Goal: Task Accomplishment & Management: Complete application form

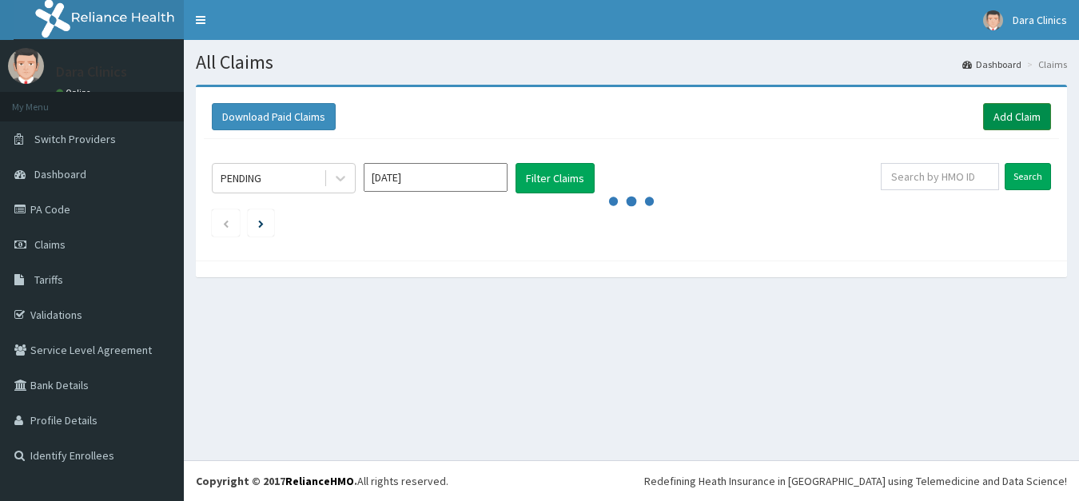
click at [1006, 109] on link "Add Claim" at bounding box center [1017, 116] width 68 height 27
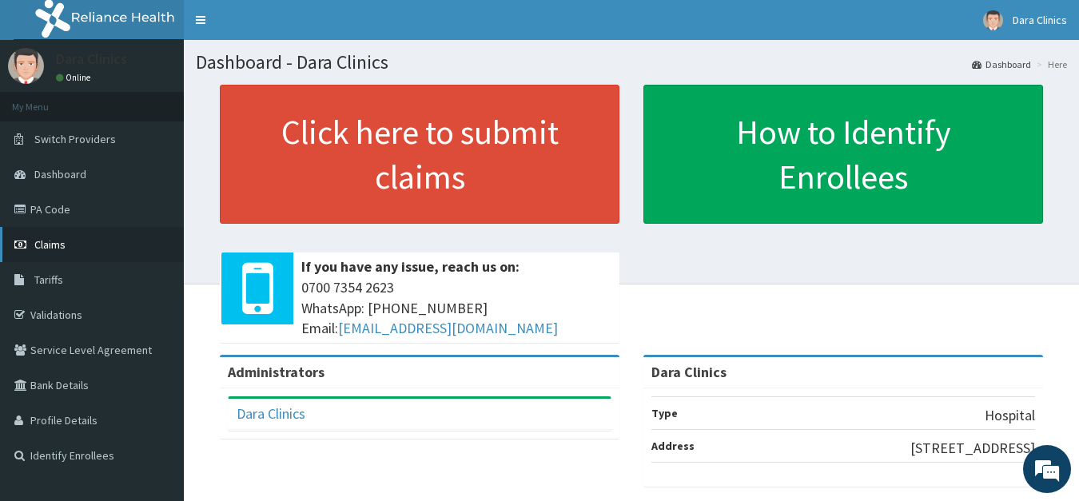
click at [49, 245] on span "Claims" at bounding box center [49, 244] width 31 height 14
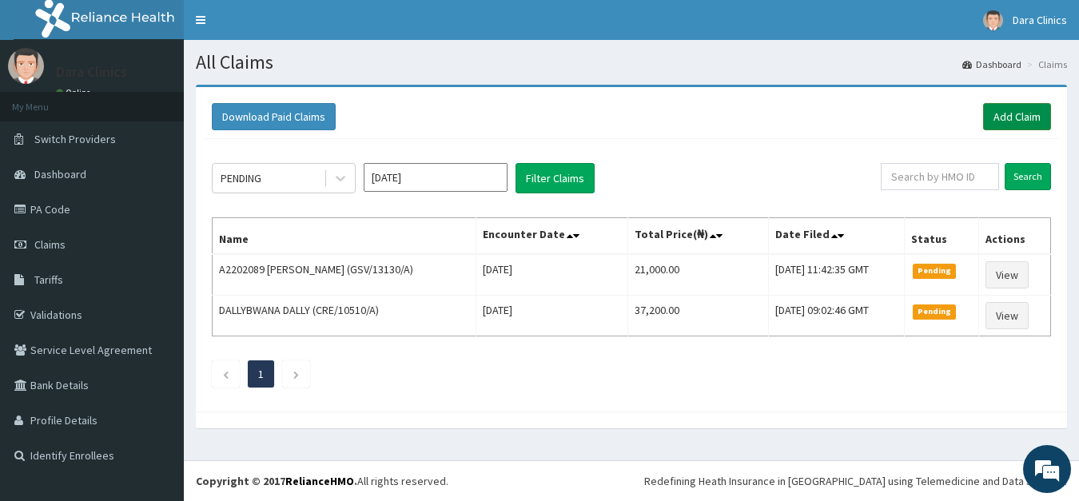
click at [1020, 116] on link "Add Claim" at bounding box center [1017, 116] width 68 height 27
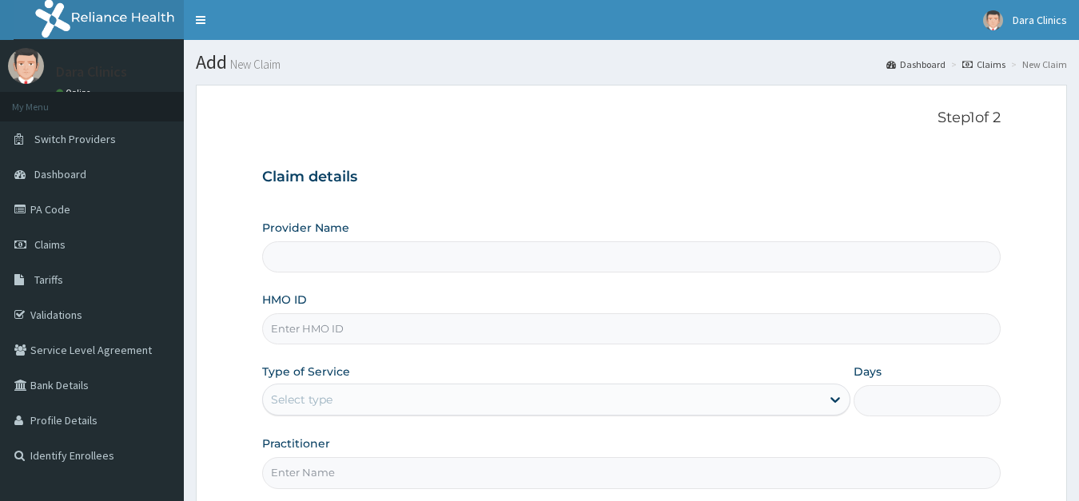
click at [314, 324] on input "HMO ID" at bounding box center [631, 328] width 739 height 31
type input "Dara Clinics"
type input "PTN/10002/B"
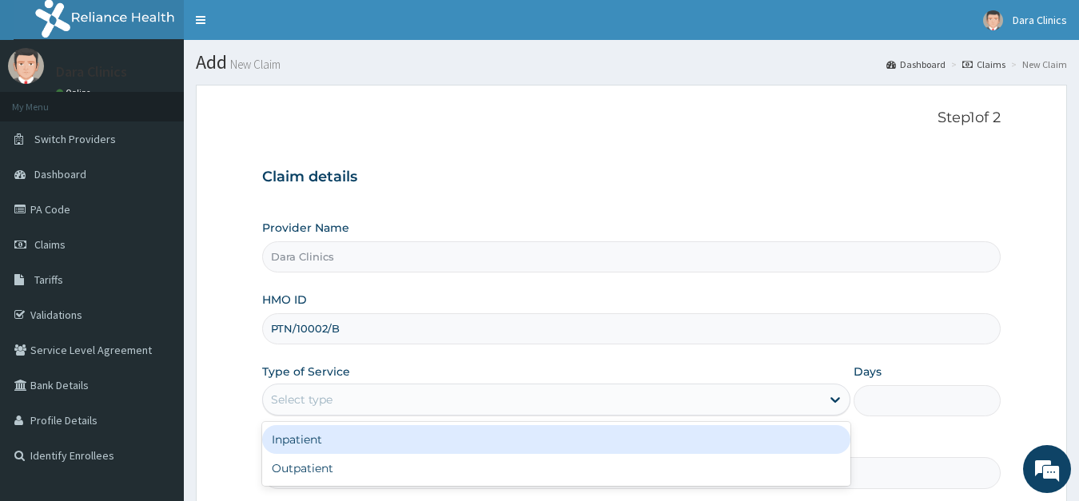
click at [369, 404] on div "Select type" at bounding box center [542, 400] width 559 height 26
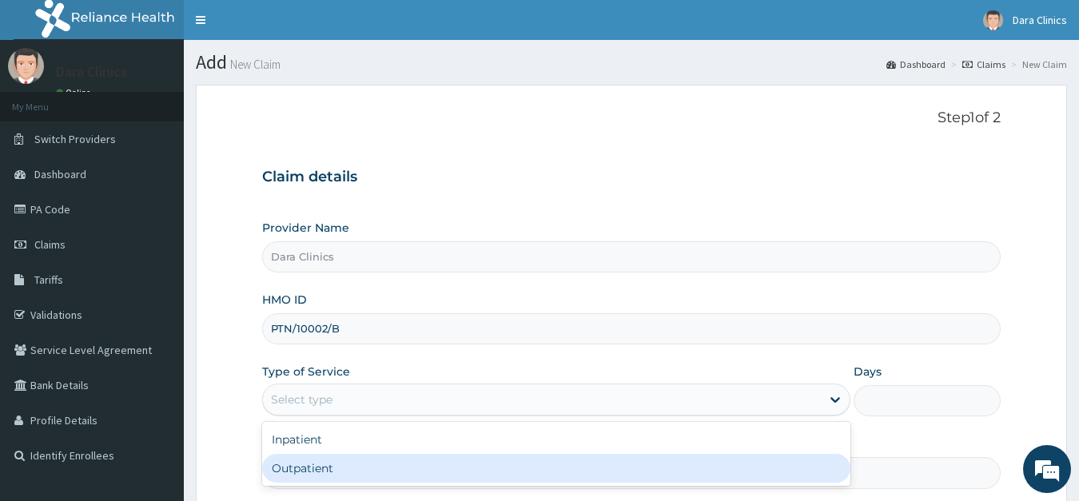
click at [345, 463] on div "Outpatient" at bounding box center [556, 468] width 589 height 29
type input "1"
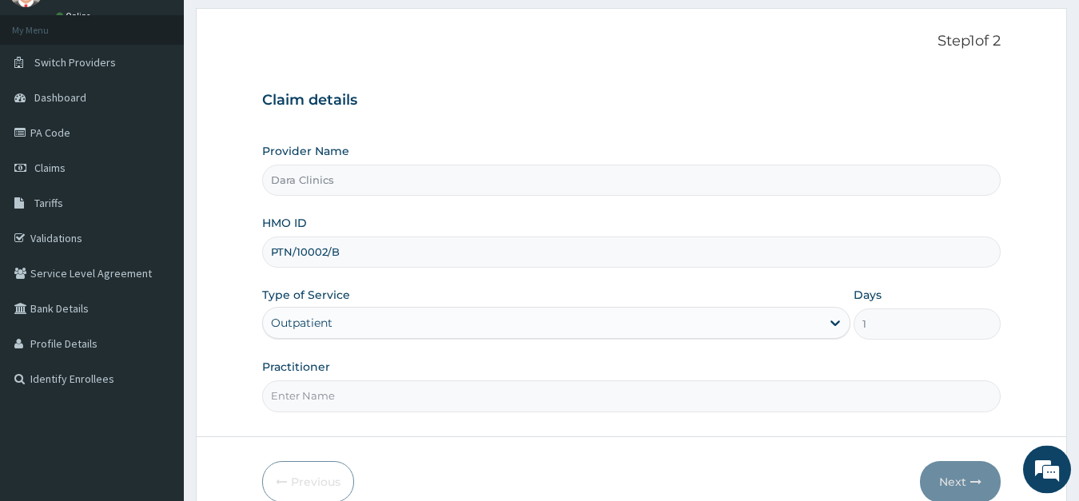
scroll to position [82, 0]
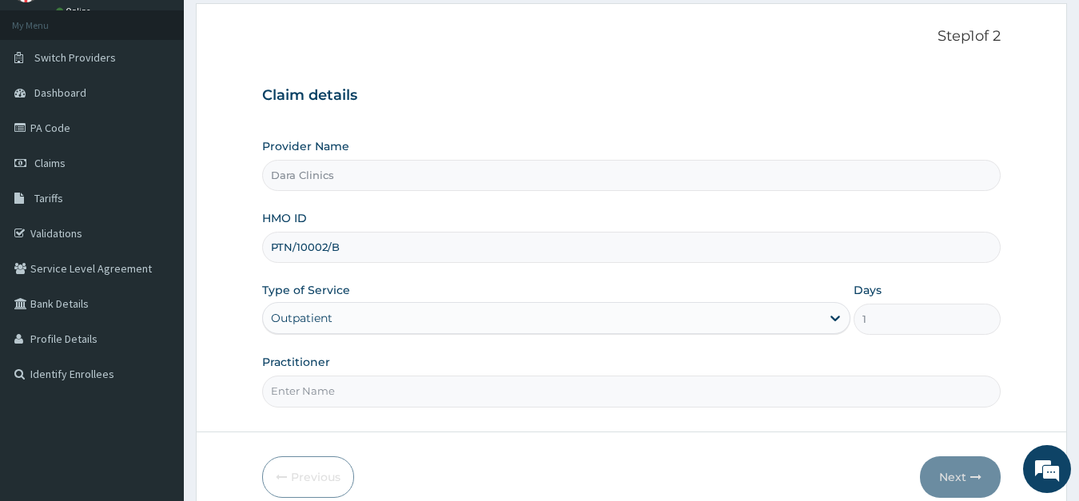
click at [344, 398] on input "Practitioner" at bounding box center [631, 391] width 739 height 31
type input "DR BASSEY"
click at [954, 471] on button "Next" at bounding box center [960, 477] width 81 height 42
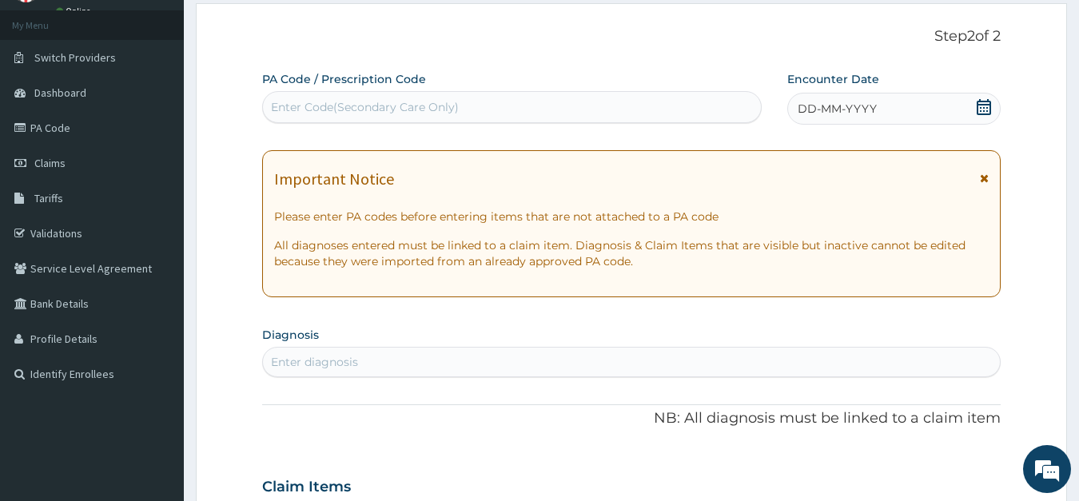
click at [981, 105] on icon at bounding box center [983, 107] width 14 height 16
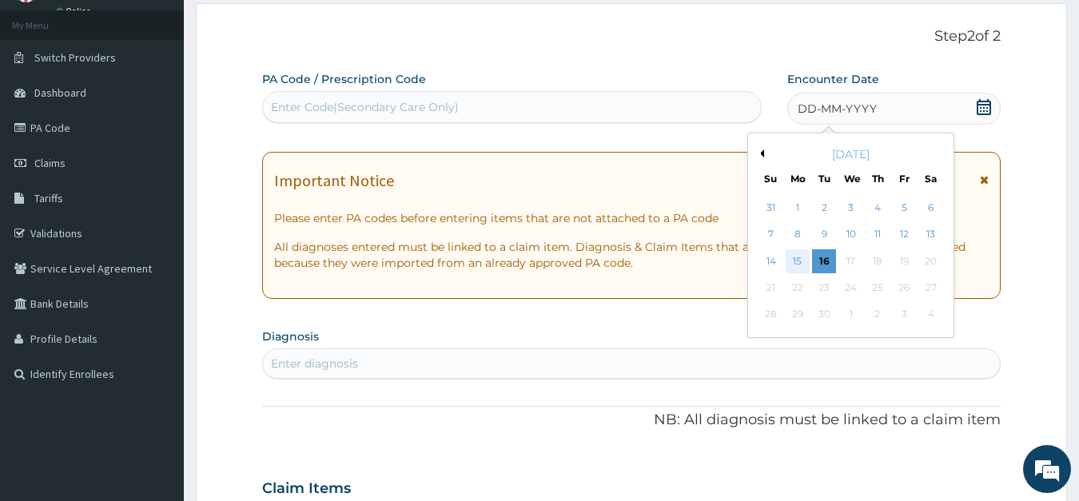
click at [791, 261] on div "15" at bounding box center [797, 261] width 24 height 24
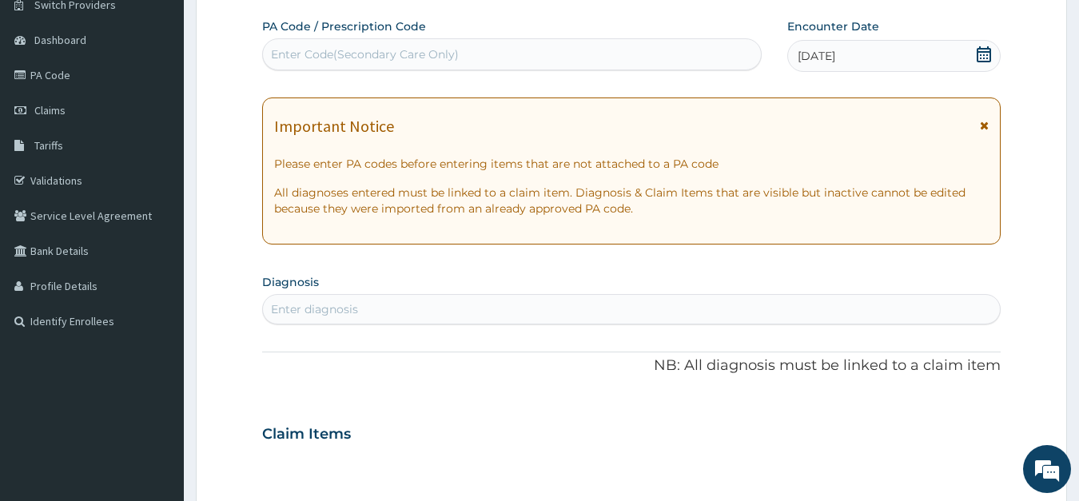
scroll to position [163, 0]
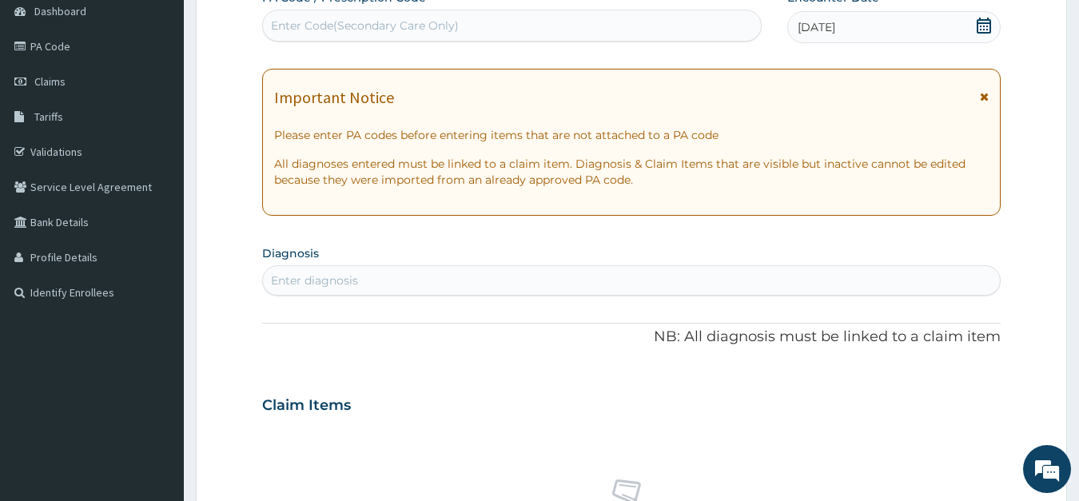
click at [351, 285] on div "Enter diagnosis" at bounding box center [314, 280] width 87 height 16
type input "MALA"
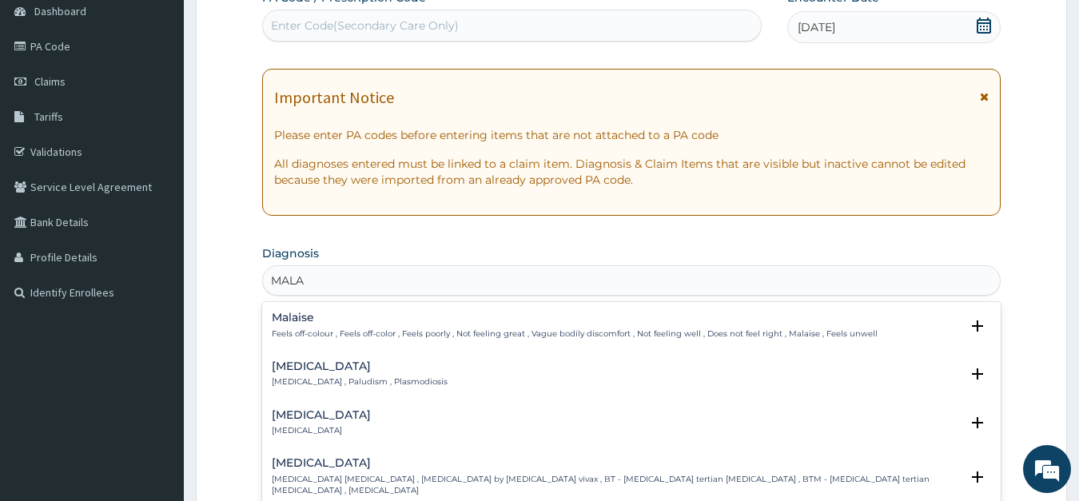
click at [344, 381] on p "Malaria , Paludism , Plasmodiosis" at bounding box center [360, 381] width 176 height 11
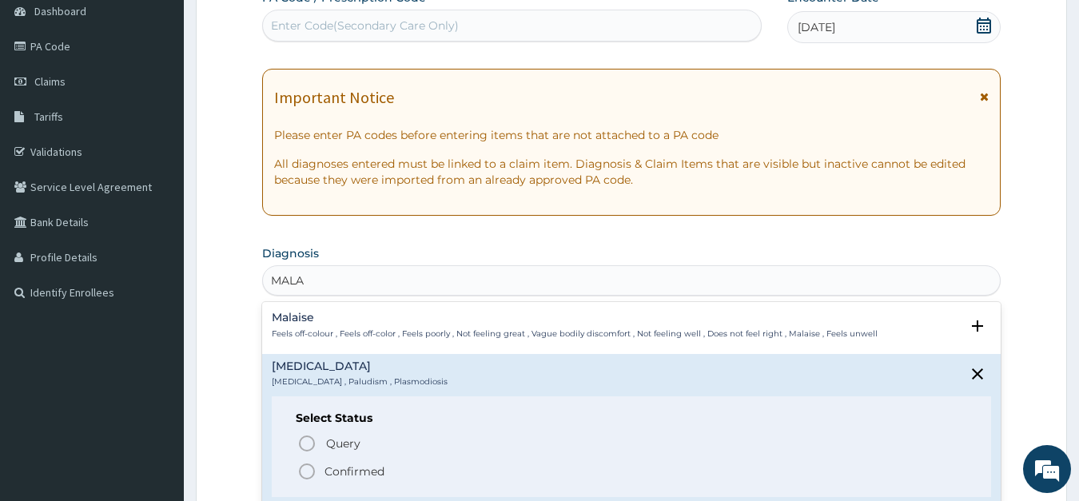
click at [303, 470] on icon "status option filled" at bounding box center [306, 471] width 19 height 19
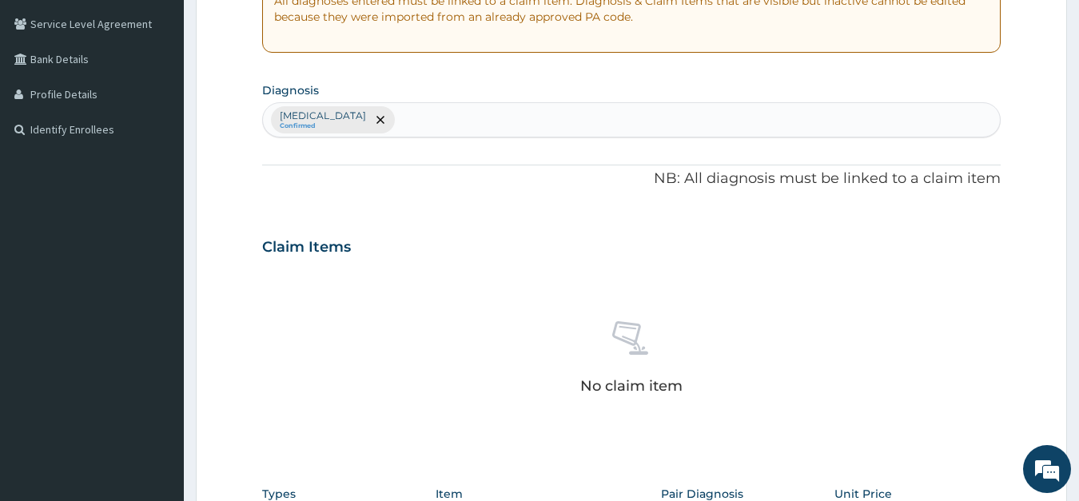
scroll to position [489, 0]
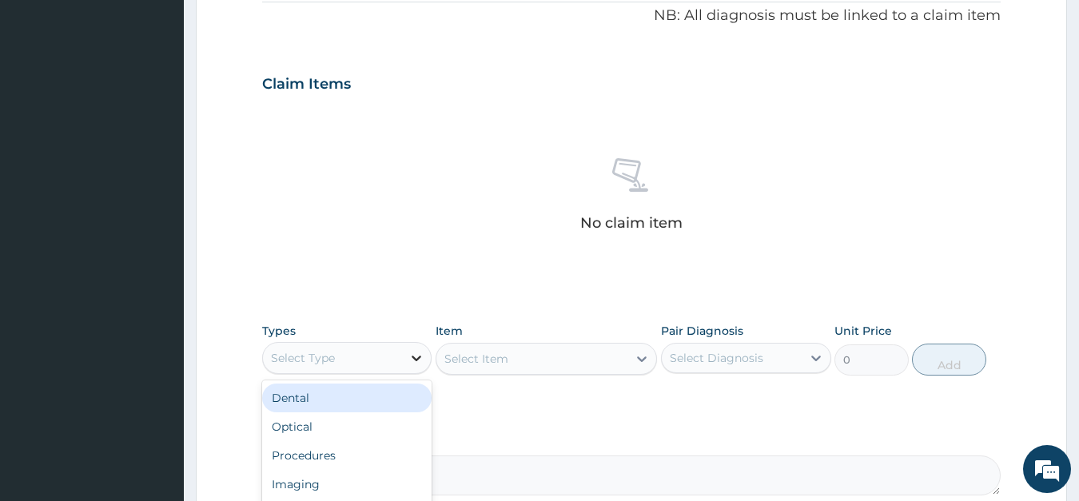
click at [409, 354] on icon at bounding box center [416, 358] width 16 height 16
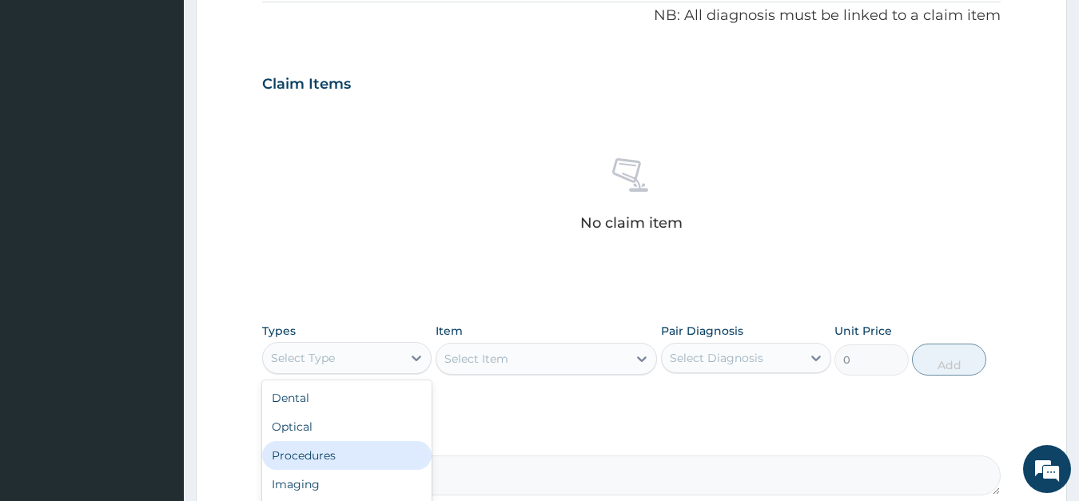
click at [336, 455] on div "Procedures" at bounding box center [347, 455] width 170 height 29
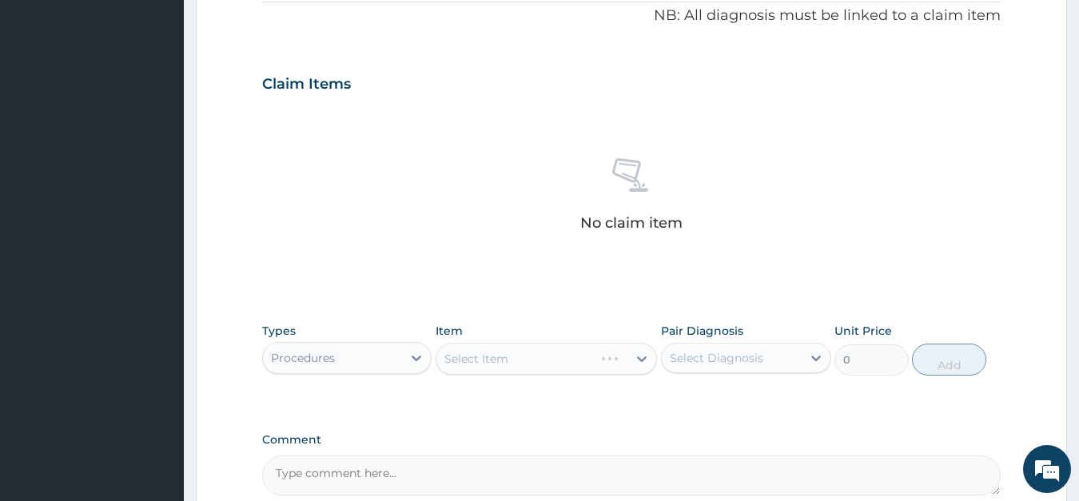
click at [532, 356] on div "Select Item" at bounding box center [545, 359] width 221 height 32
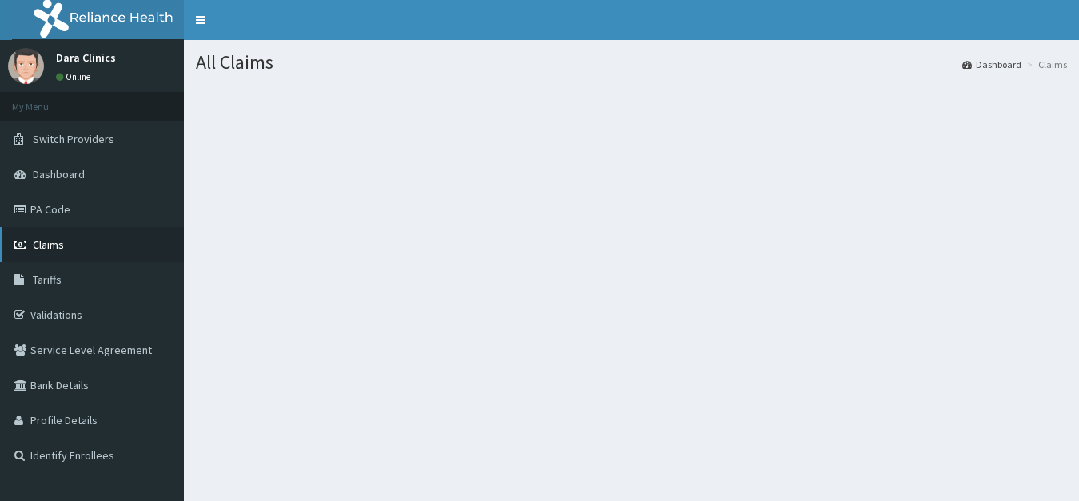
click at [49, 242] on span "Claims" at bounding box center [48, 244] width 31 height 14
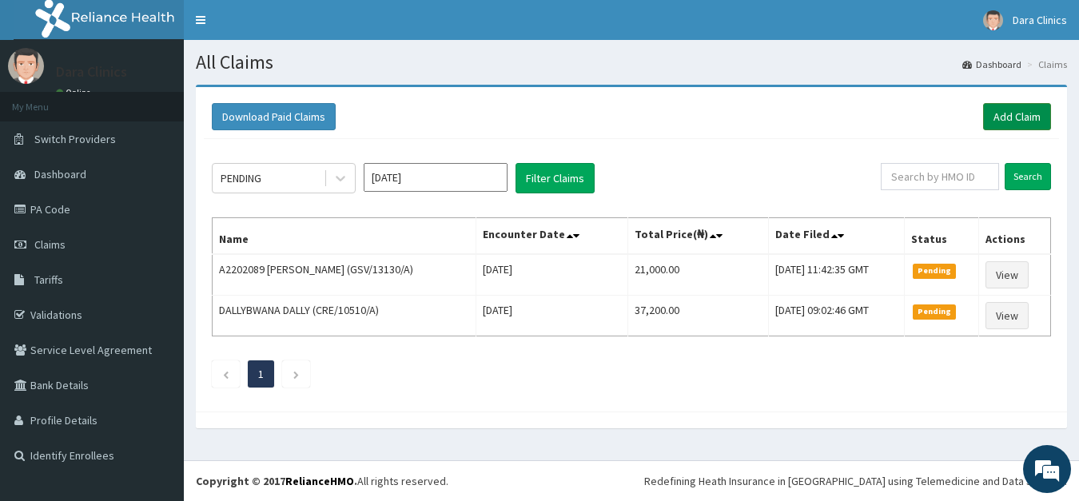
click at [1009, 118] on link "Add Claim" at bounding box center [1017, 116] width 68 height 27
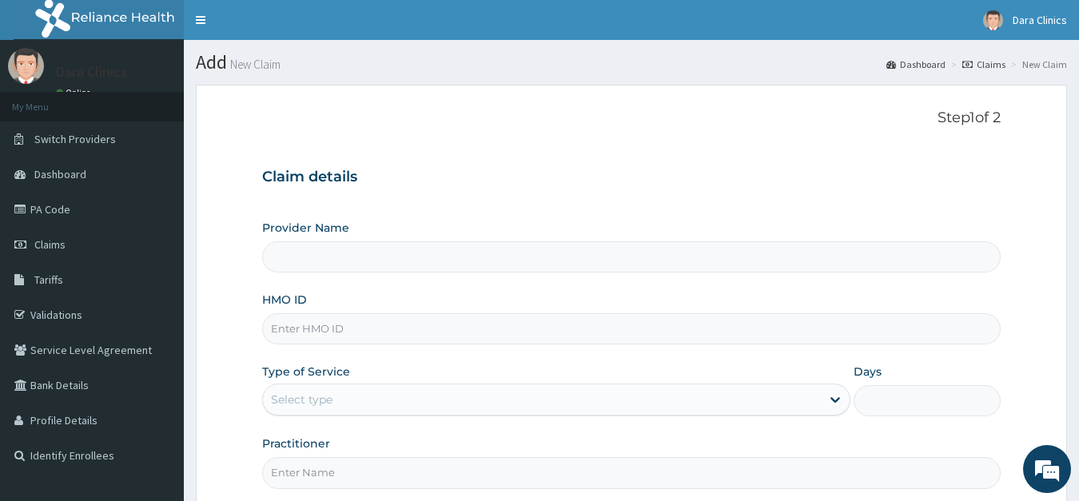
click at [338, 329] on input "HMO ID" at bounding box center [631, 328] width 739 height 31
type input "Dara Clinics"
type input "PTN/10002/B"
click at [328, 404] on div "Select type" at bounding box center [302, 400] width 62 height 16
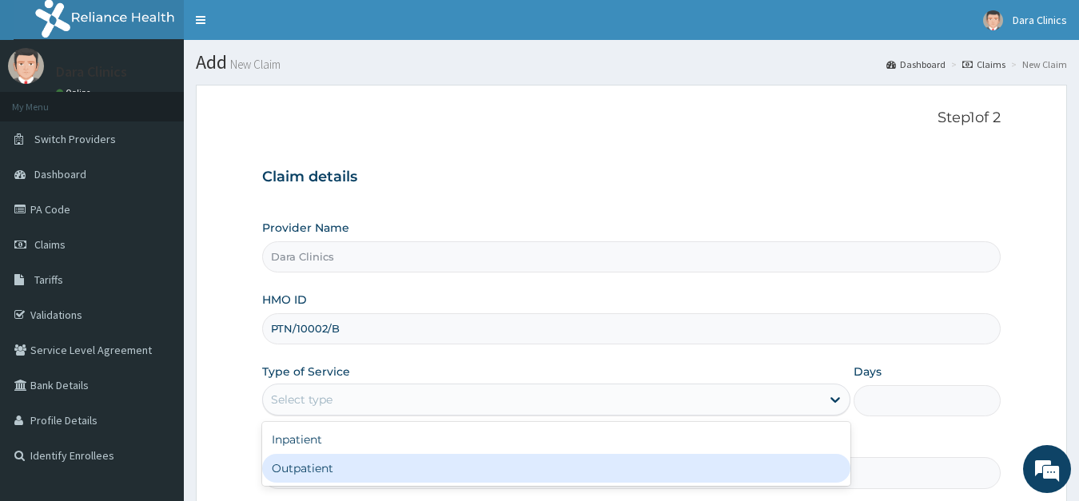
click at [315, 465] on div "Outpatient" at bounding box center [556, 468] width 589 height 29
type input "1"
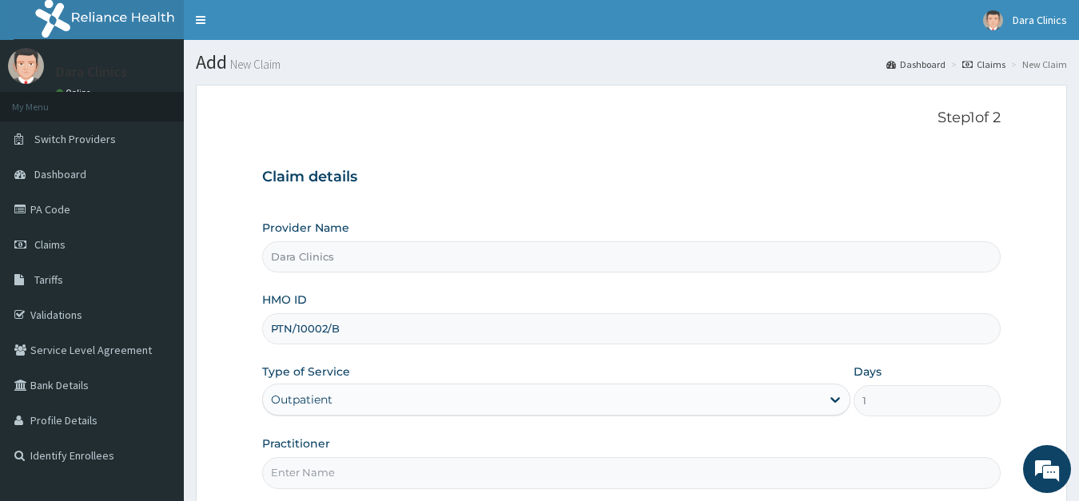
scroll to position [156, 0]
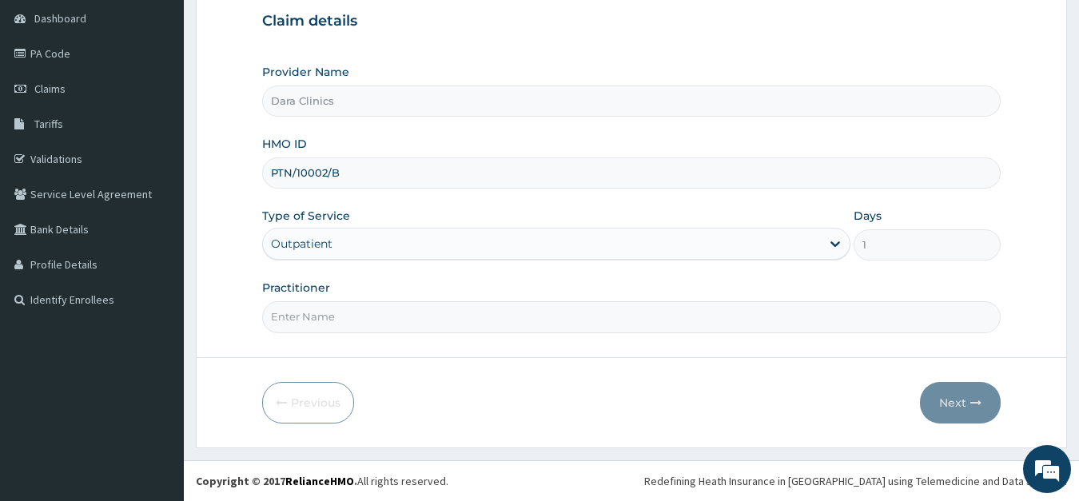
click at [357, 319] on input "Practitioner" at bounding box center [631, 316] width 739 height 31
type input "[PERSON_NAME]"
click at [943, 404] on button "Next" at bounding box center [960, 403] width 81 height 42
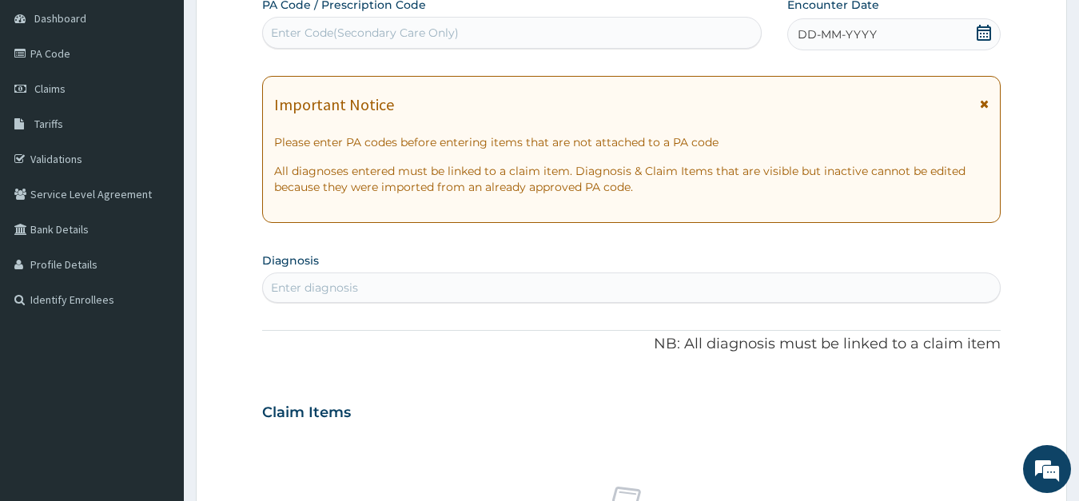
click at [985, 34] on icon at bounding box center [984, 33] width 16 height 16
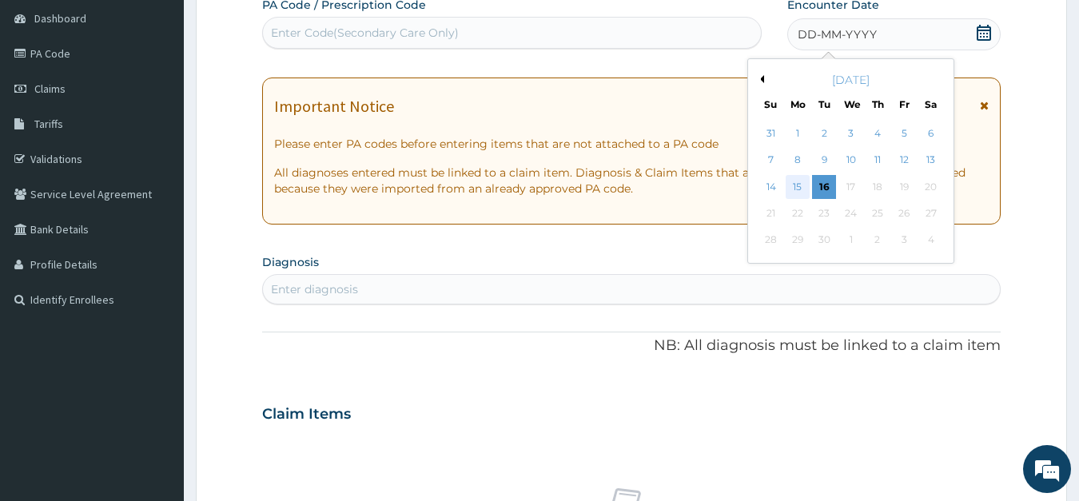
click at [801, 184] on div "15" at bounding box center [797, 187] width 24 height 24
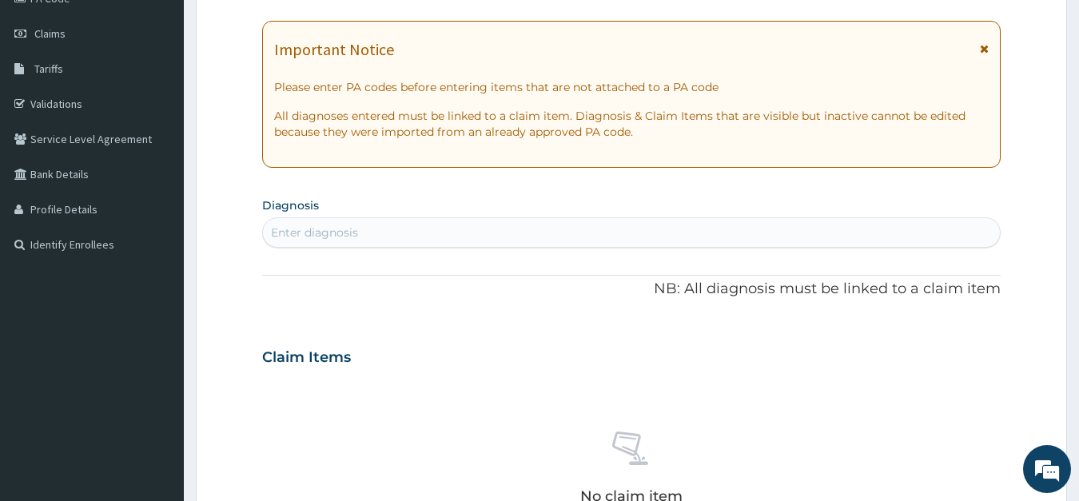
scroll to position [237, 0]
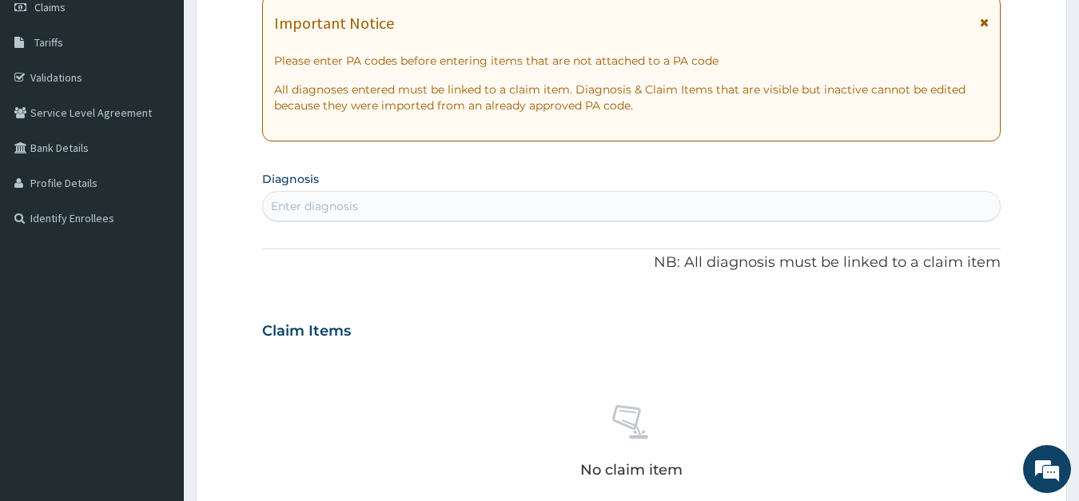
click at [360, 207] on div "Enter diagnosis" at bounding box center [632, 206] width 738 height 26
type input "MALA"
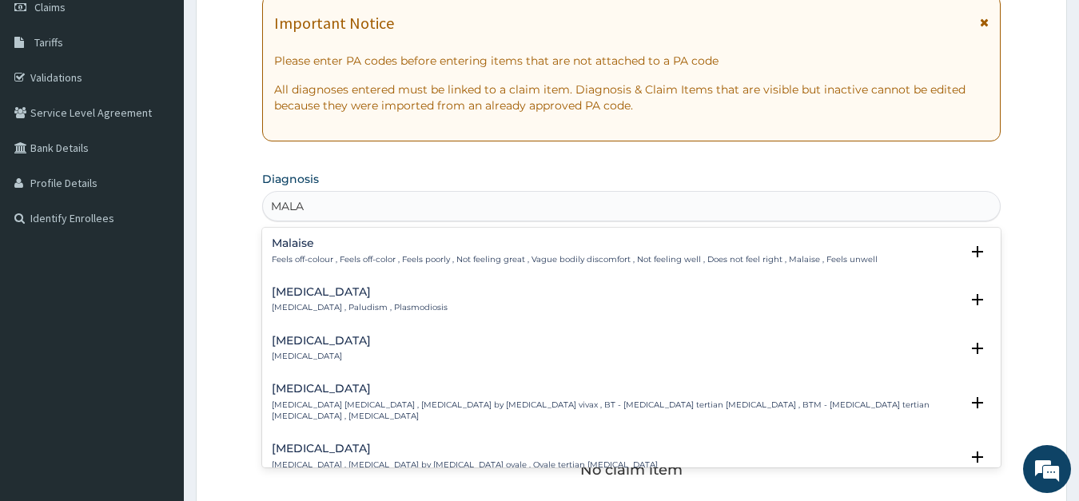
click at [314, 300] on div "[MEDICAL_DATA] [MEDICAL_DATA] , Paludism , Plasmodiosis" at bounding box center [360, 300] width 176 height 28
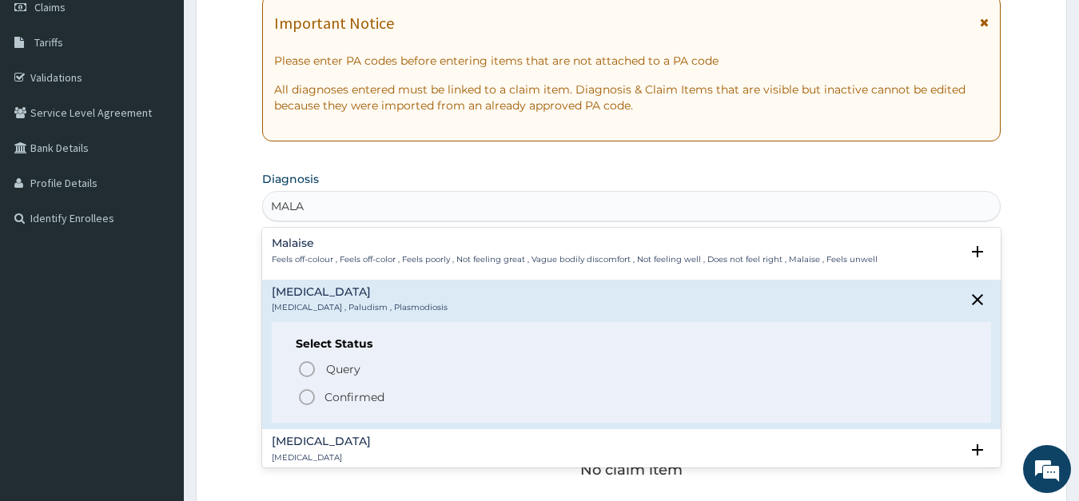
click at [303, 395] on icon "status option filled" at bounding box center [306, 397] width 19 height 19
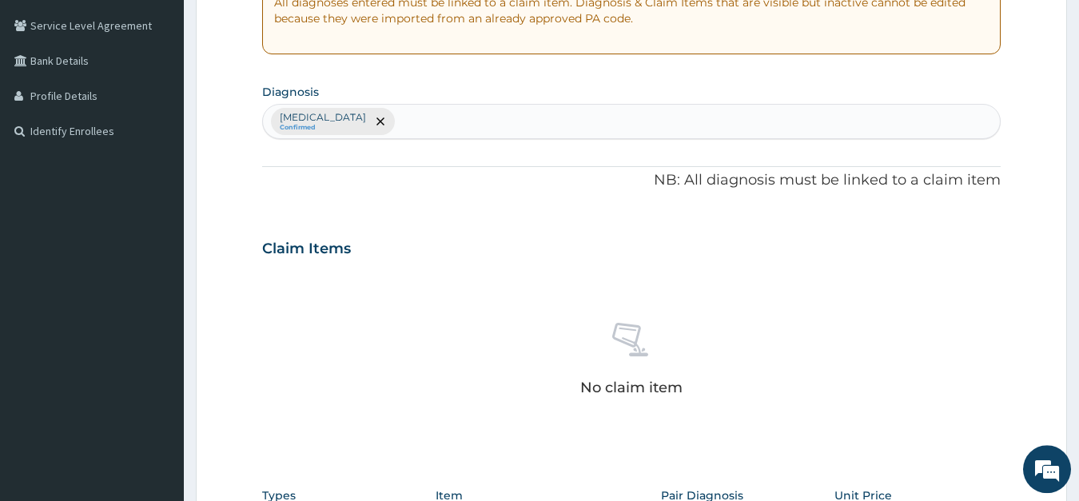
scroll to position [482, 0]
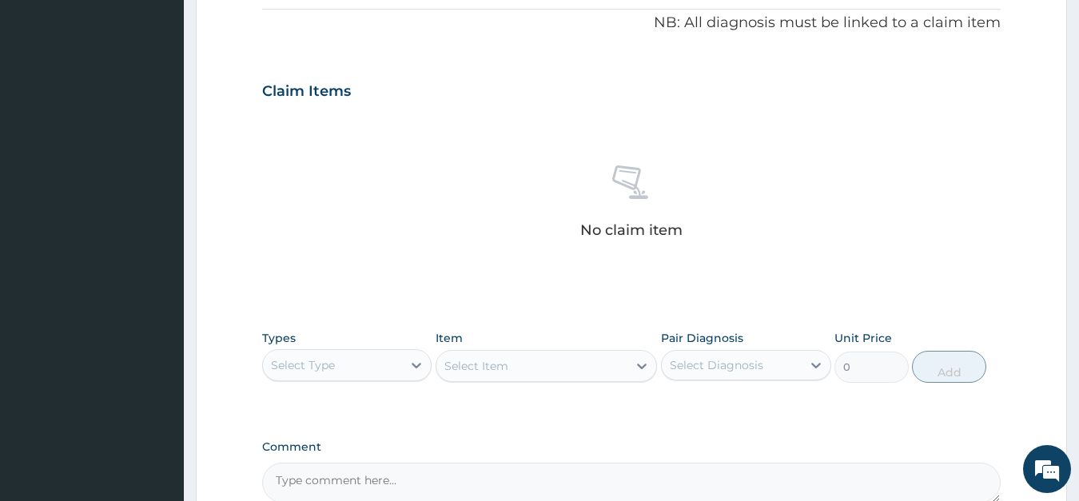
click at [337, 362] on div "Select Type" at bounding box center [333, 365] width 140 height 26
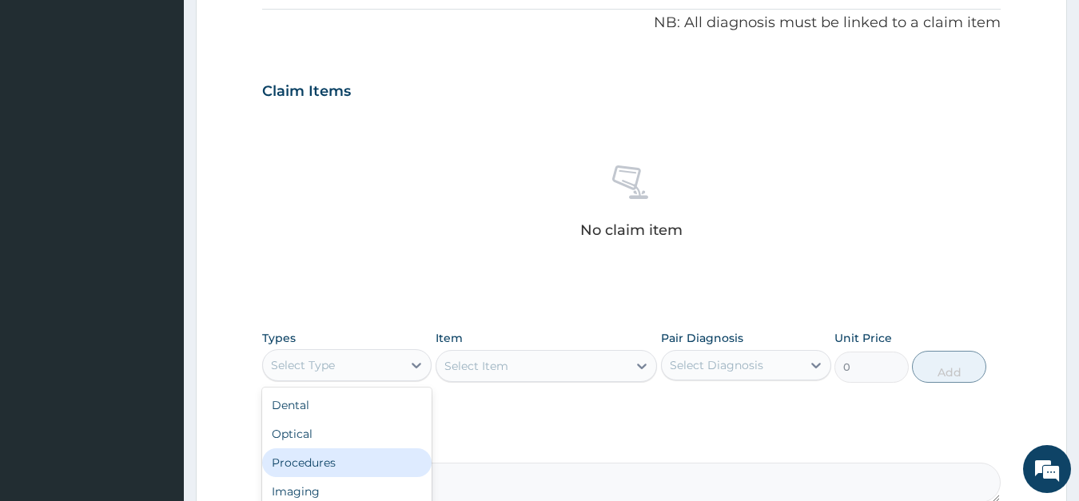
click at [320, 459] on div "Procedures" at bounding box center [347, 462] width 170 height 29
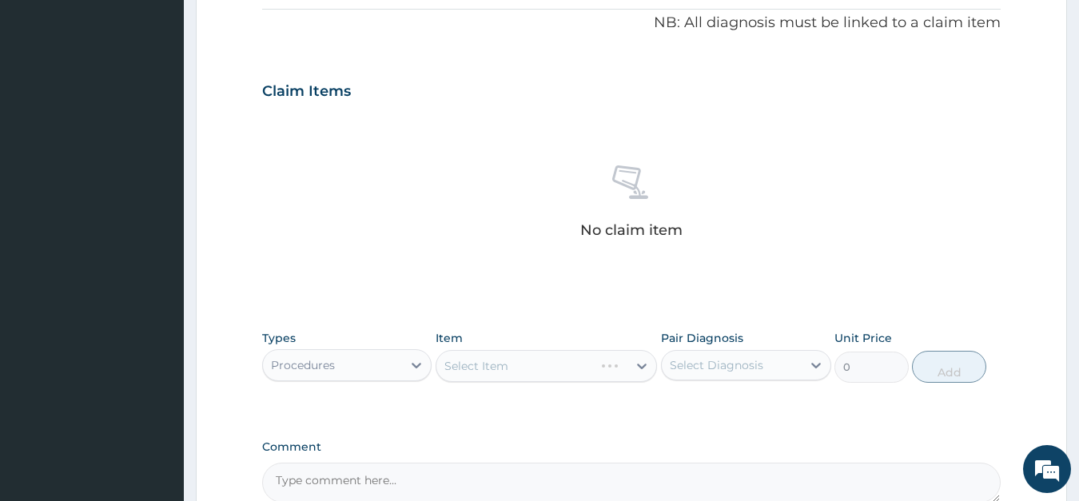
click at [487, 367] on div "Select Item" at bounding box center [545, 366] width 221 height 32
click at [497, 362] on div "Select Item" at bounding box center [545, 366] width 221 height 32
click at [500, 368] on div "Select Item" at bounding box center [545, 366] width 221 height 32
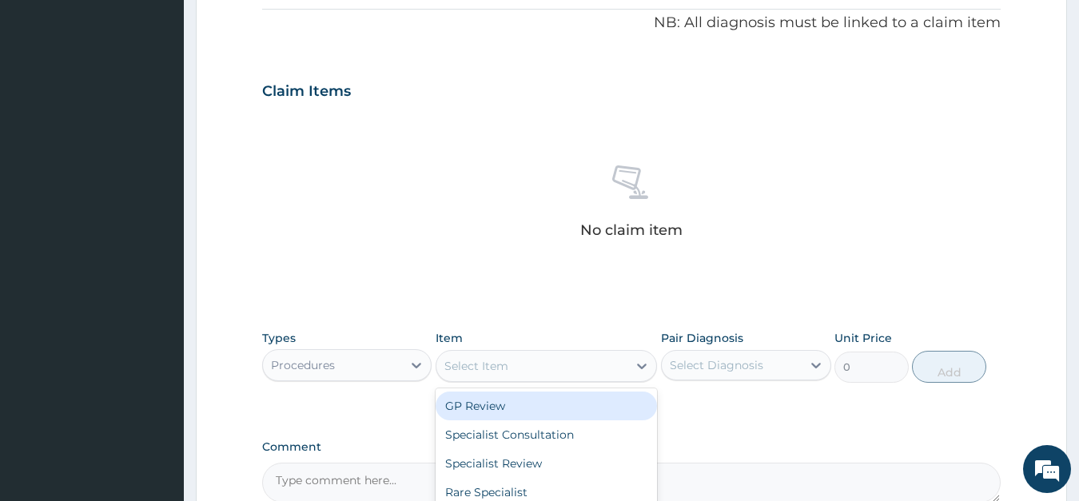
click at [500, 368] on div "Select Item" at bounding box center [476, 366] width 64 height 16
type input "GP"
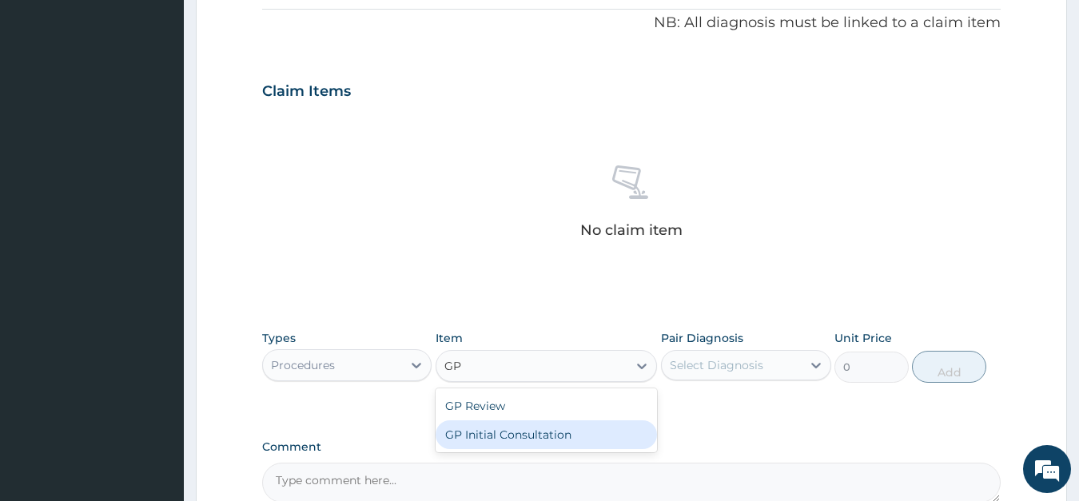
click at [496, 431] on div "GP Initial Consultation" at bounding box center [545, 434] width 221 height 29
type input "4000"
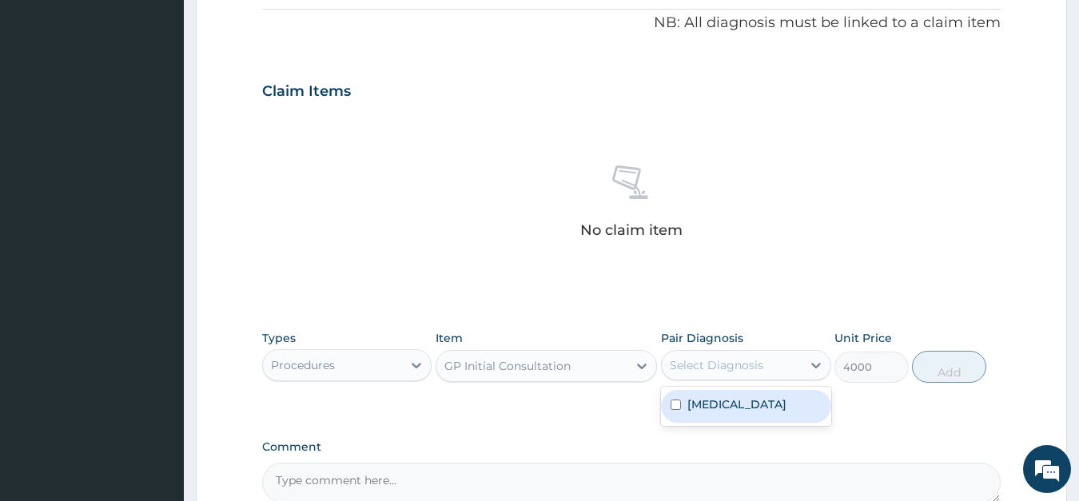
click at [742, 368] on div "Select Diagnosis" at bounding box center [716, 365] width 93 height 16
click at [716, 409] on label "[MEDICAL_DATA]" at bounding box center [736, 404] width 99 height 16
checkbox input "true"
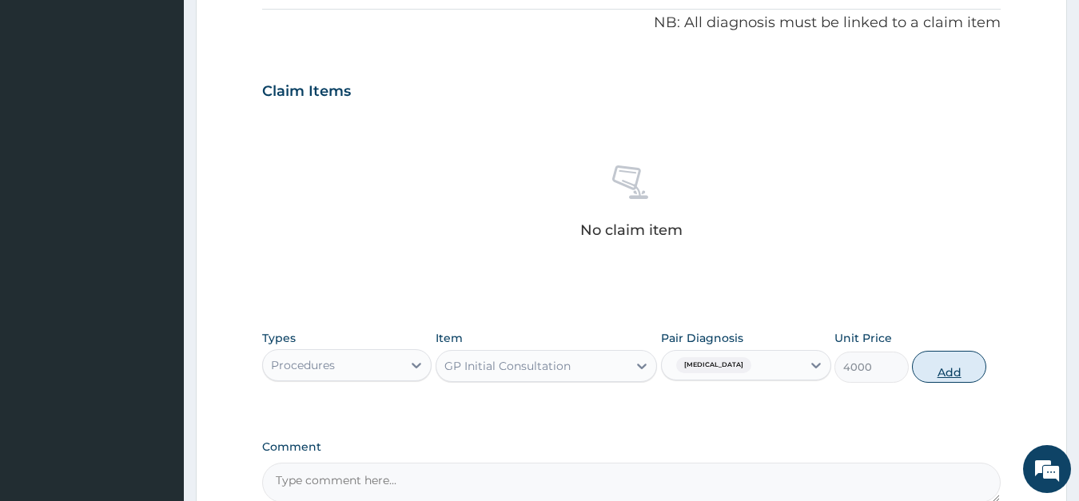
click at [936, 370] on button "Add" at bounding box center [949, 367] width 74 height 32
type input "0"
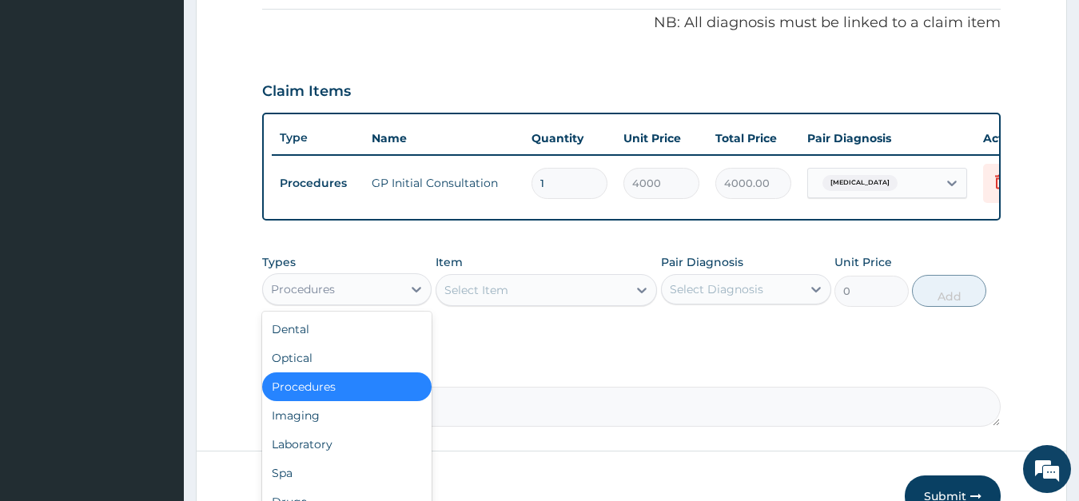
click at [402, 288] on div "Procedures" at bounding box center [333, 289] width 140 height 26
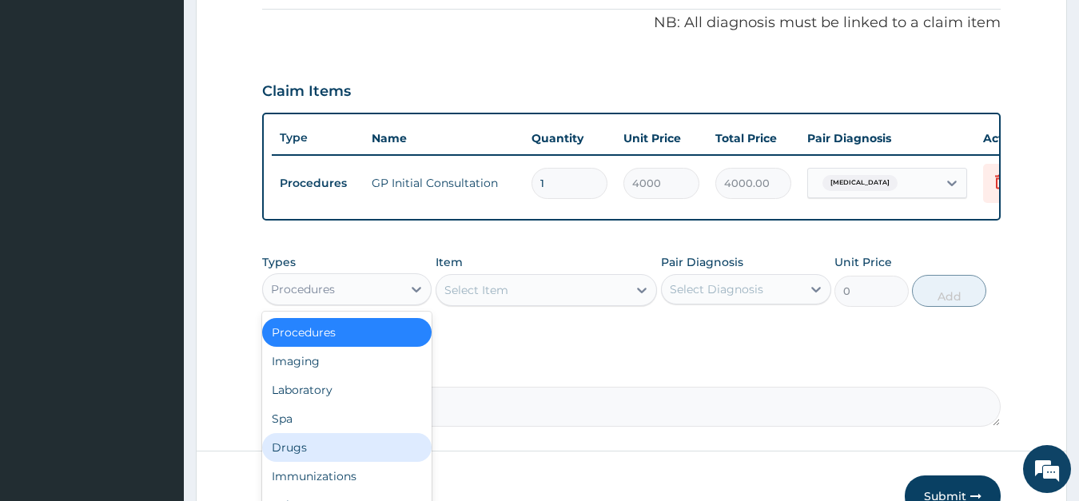
click at [312, 440] on div "Drugs" at bounding box center [347, 447] width 170 height 29
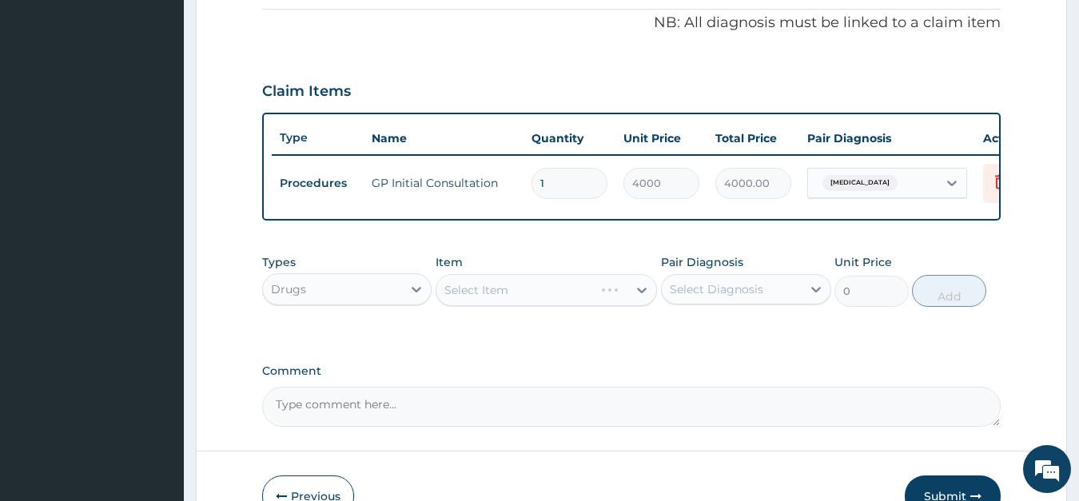
click at [487, 282] on div "Select Item" at bounding box center [545, 290] width 221 height 32
click at [488, 282] on div "Select Item" at bounding box center [545, 290] width 221 height 32
click at [532, 291] on div "Select Item" at bounding box center [531, 290] width 191 height 26
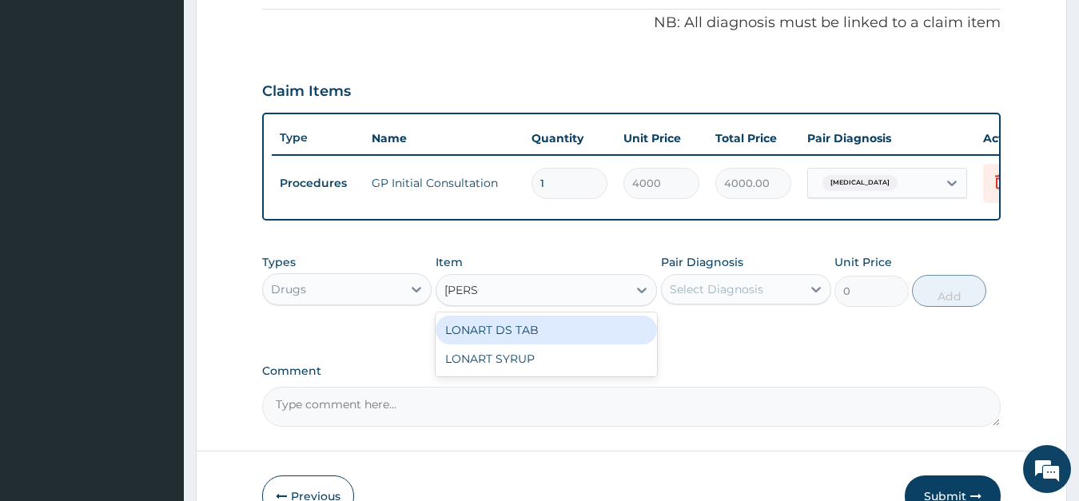
type input "LONAR"
click at [544, 325] on div "LONART DS TAB" at bounding box center [545, 330] width 221 height 29
type input "700"
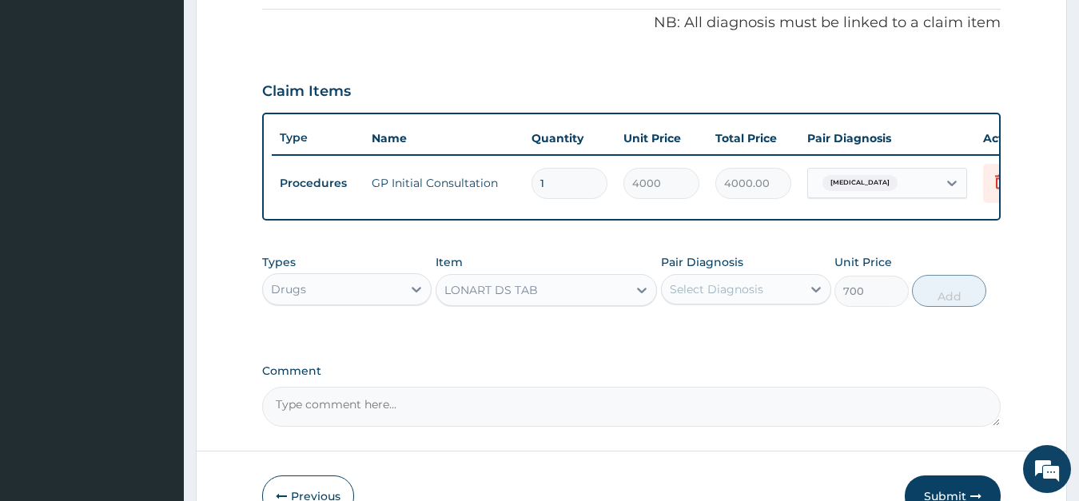
click at [685, 294] on div "Select Diagnosis" at bounding box center [716, 289] width 93 height 16
click at [707, 325] on label "[MEDICAL_DATA]" at bounding box center [736, 328] width 99 height 16
checkbox input "true"
click at [948, 296] on button "Add" at bounding box center [949, 291] width 74 height 32
type input "0"
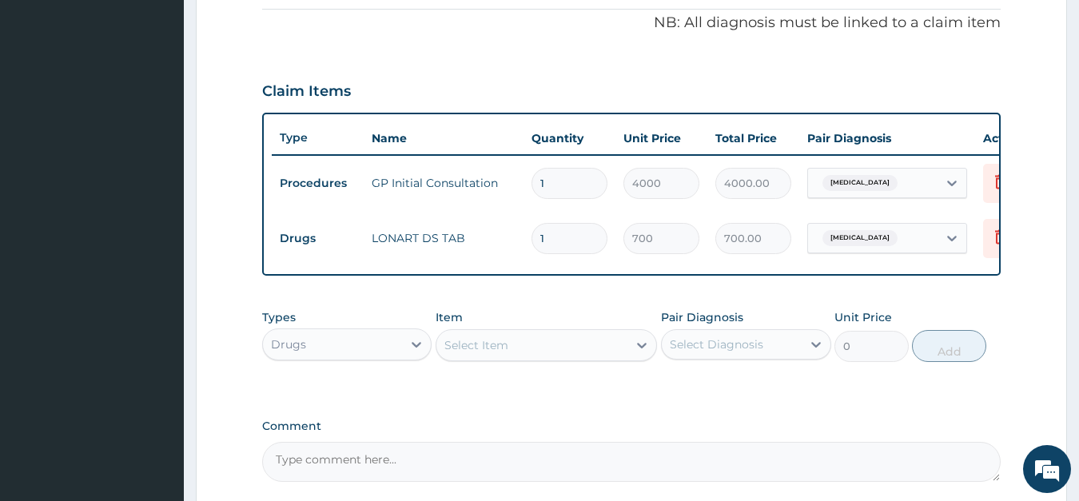
type input "0.00"
type input "6"
type input "4200.00"
type input "6"
click at [504, 339] on div "Select Item" at bounding box center [476, 345] width 64 height 16
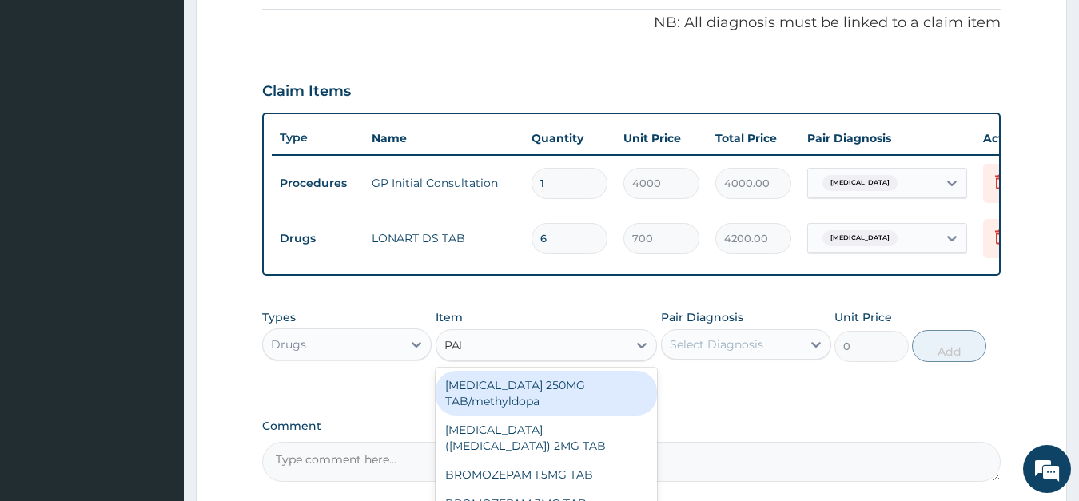
type input "PARA"
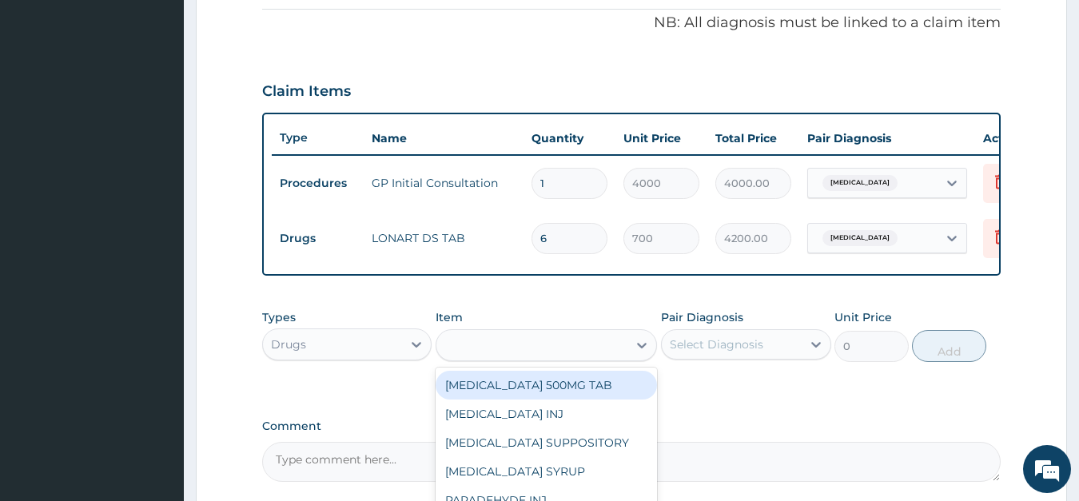
type input "30"
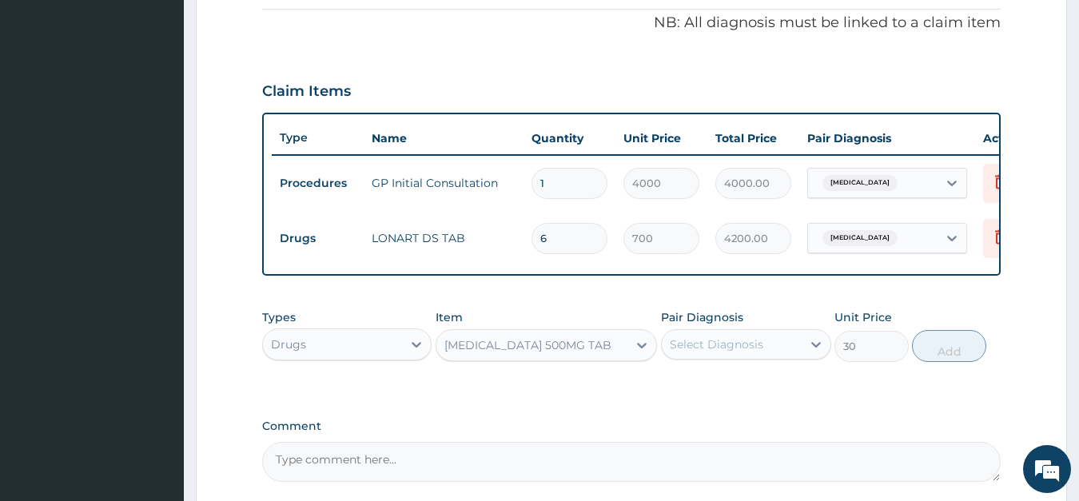
click at [692, 341] on div "Select Diagnosis" at bounding box center [716, 344] width 93 height 16
click at [701, 384] on label "[MEDICAL_DATA]" at bounding box center [736, 384] width 99 height 16
checkbox input "true"
click at [956, 346] on button "Add" at bounding box center [949, 346] width 74 height 32
type input "0"
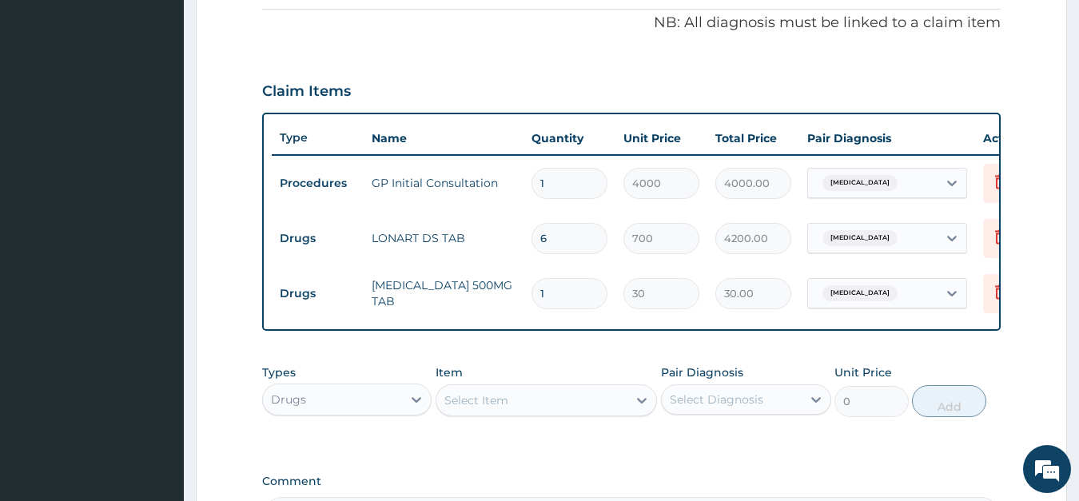
type input "18"
type input "540.00"
type input "18"
click at [420, 396] on icon at bounding box center [416, 400] width 16 height 16
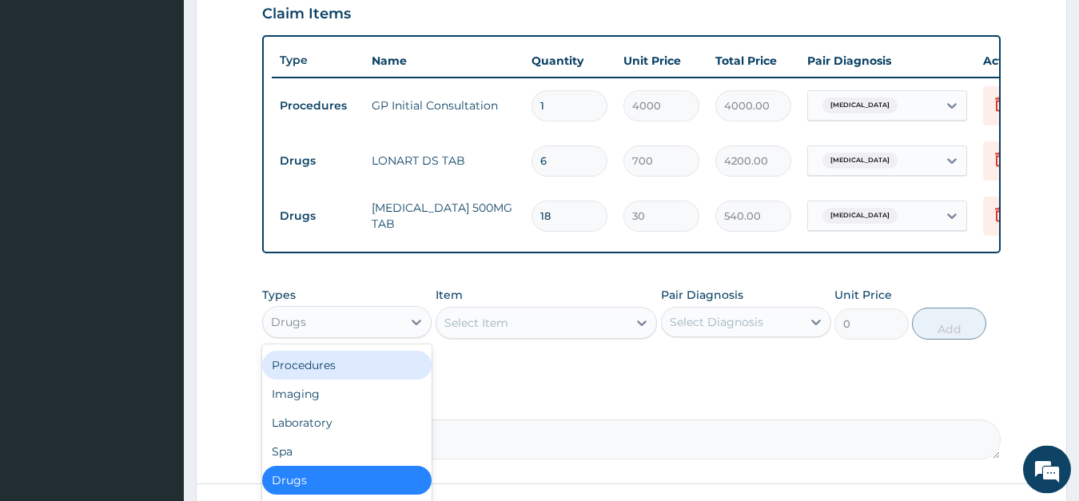
scroll to position [645, 0]
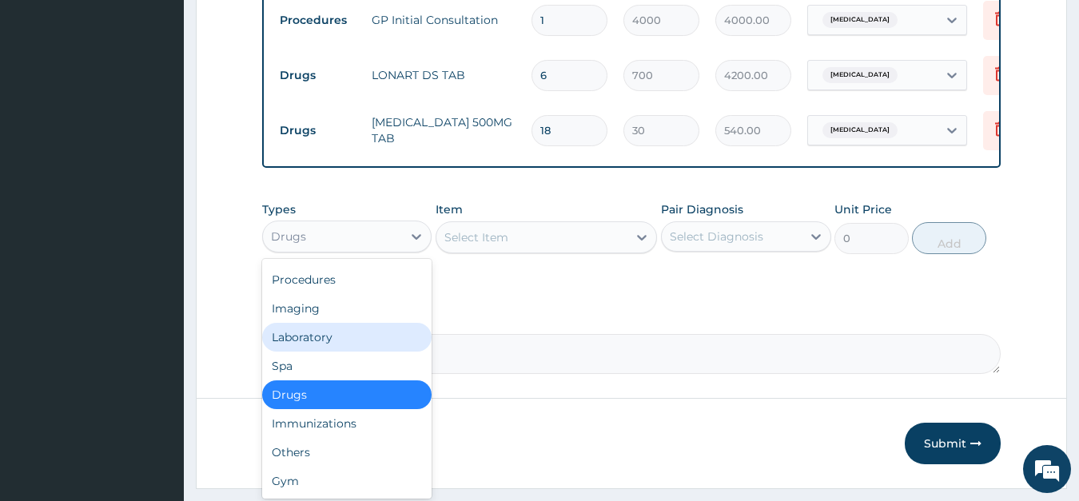
click at [321, 336] on div "Laboratory" at bounding box center [347, 337] width 170 height 29
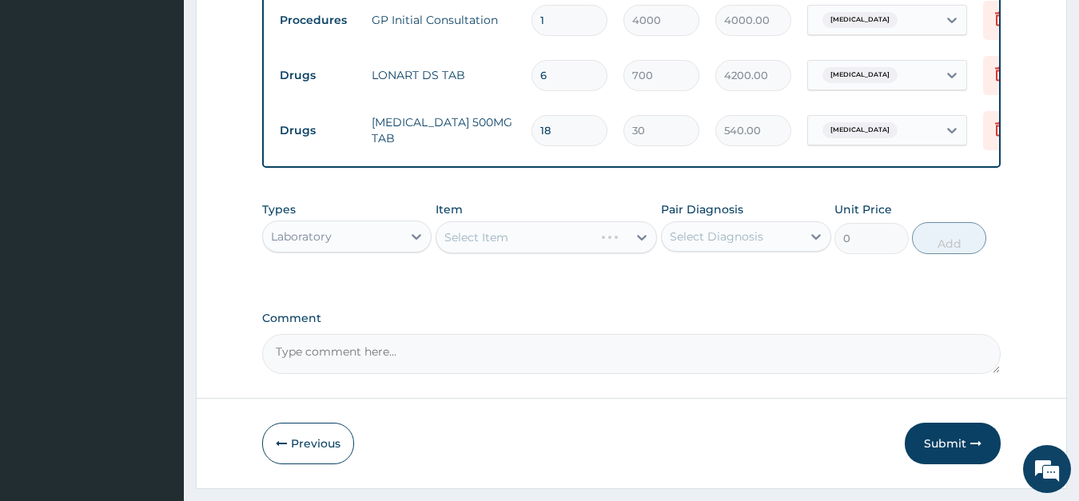
click at [499, 230] on div "Select Item" at bounding box center [545, 237] width 221 height 32
click at [499, 239] on div "Select Item" at bounding box center [545, 237] width 221 height 32
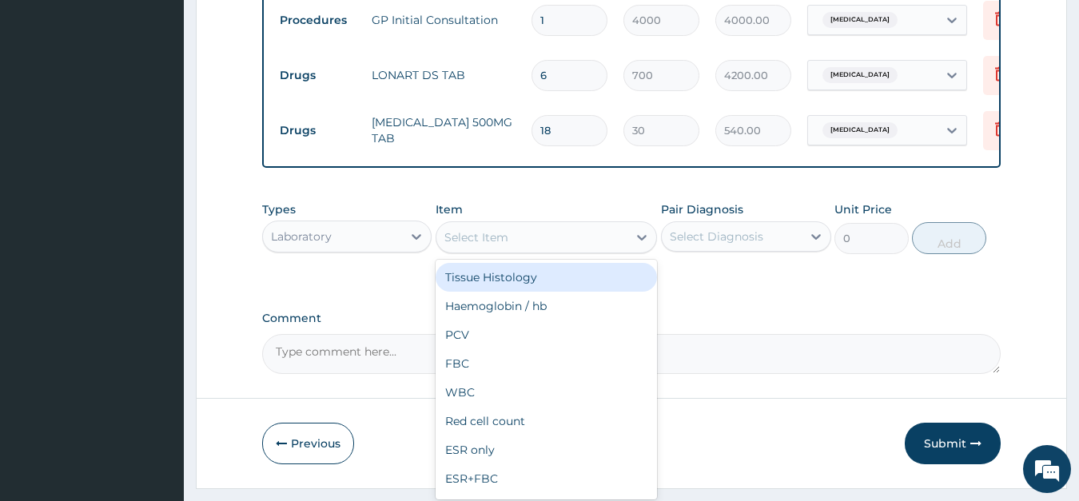
click at [499, 239] on div "Select Item" at bounding box center [476, 237] width 64 height 16
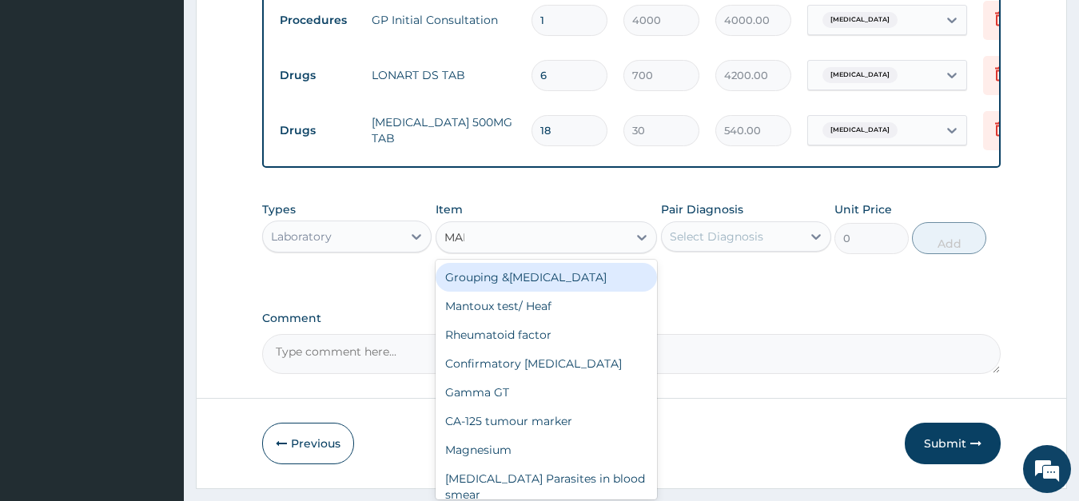
type input "MALA"
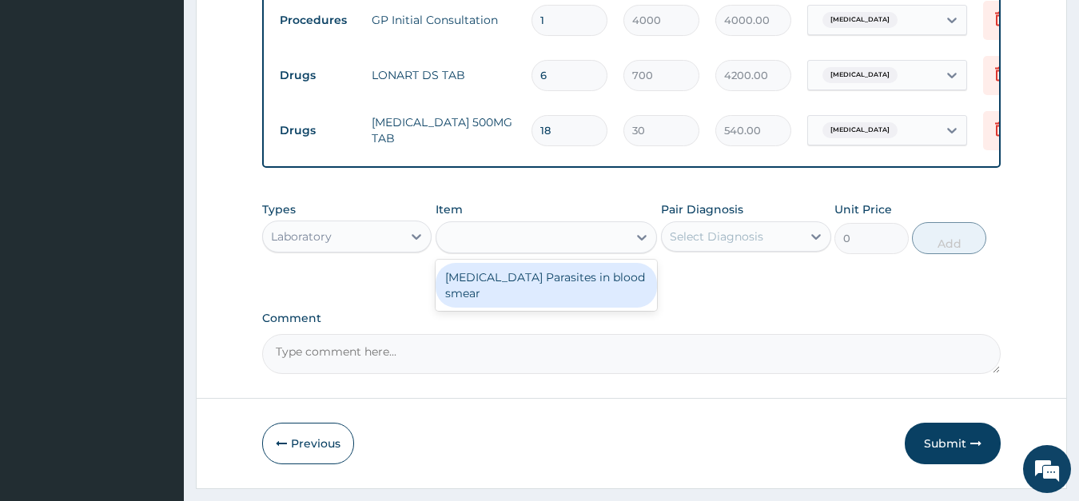
type input "2000"
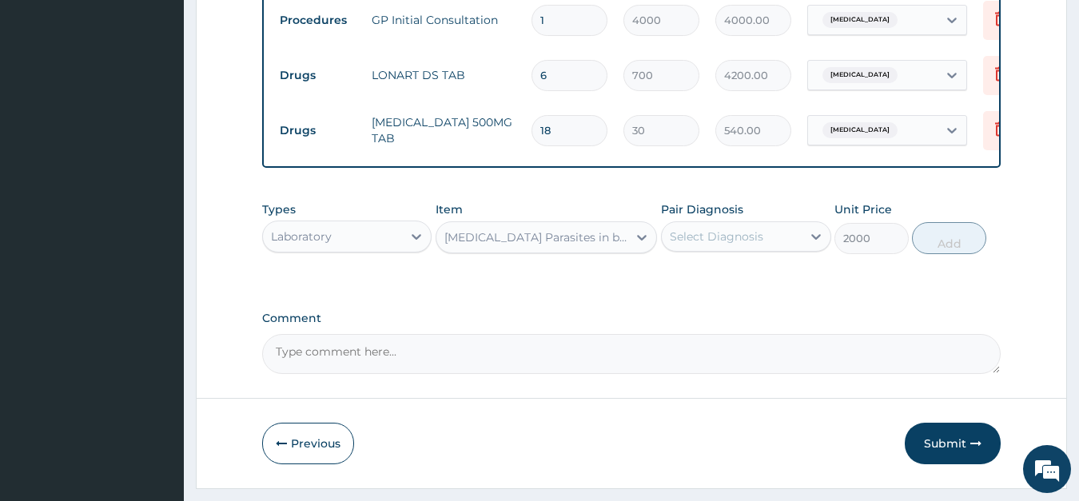
click at [737, 238] on div "Select Diagnosis" at bounding box center [716, 237] width 93 height 16
click at [731, 272] on div "[MEDICAL_DATA]" at bounding box center [746, 277] width 170 height 33
checkbox input "true"
click at [934, 237] on button "Add" at bounding box center [949, 238] width 74 height 32
type input "0"
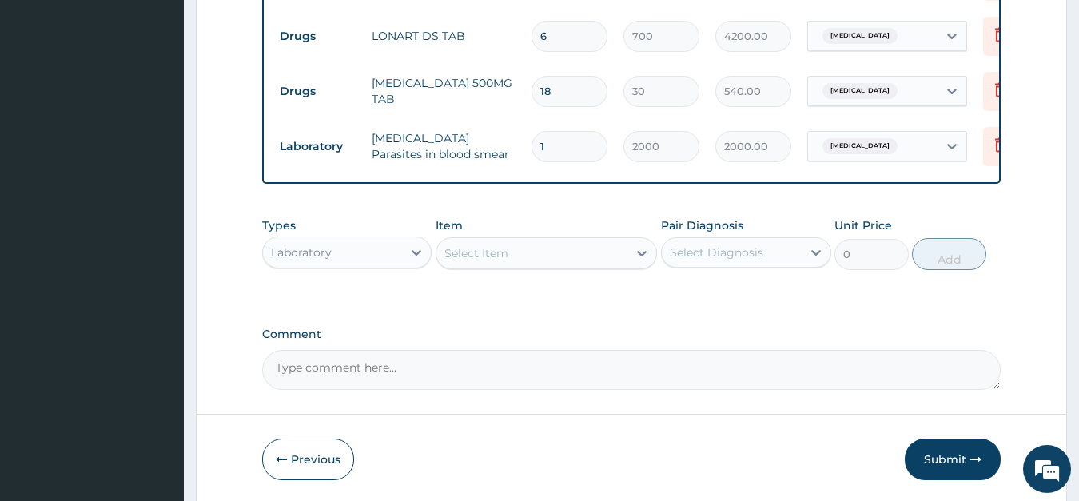
scroll to position [726, 0]
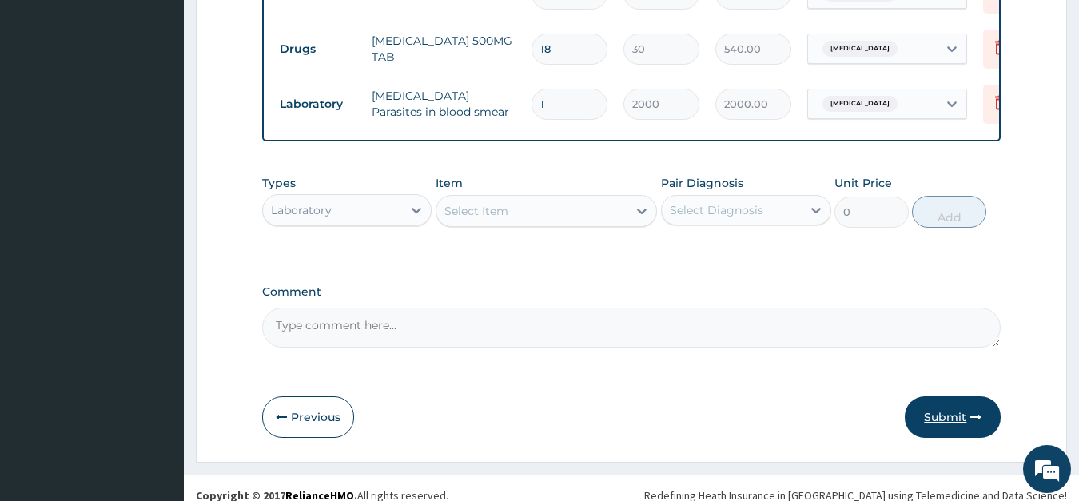
click at [953, 415] on button "Submit" at bounding box center [953, 417] width 96 height 42
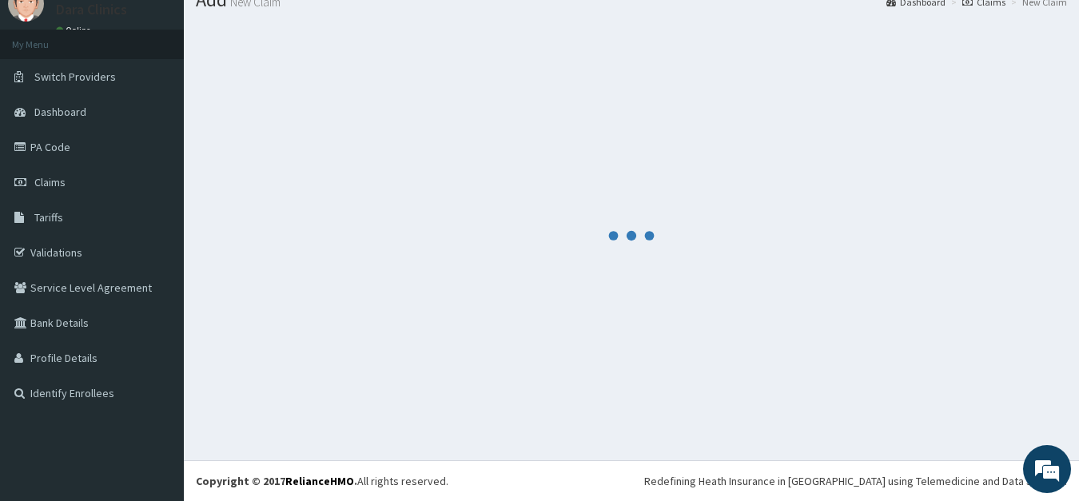
scroll to position [62, 0]
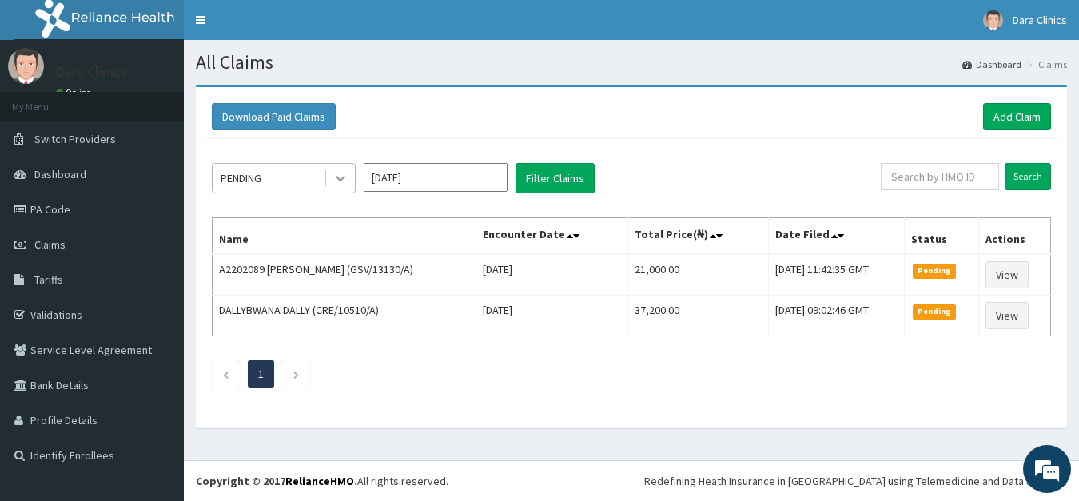
click at [339, 175] on icon at bounding box center [340, 178] width 16 height 16
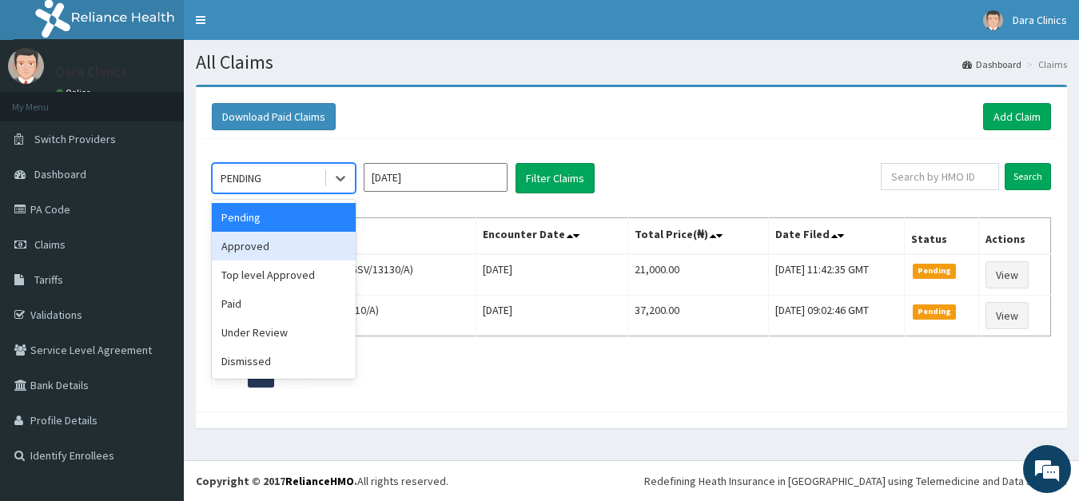
click at [263, 246] on div "Approved" at bounding box center [284, 246] width 144 height 29
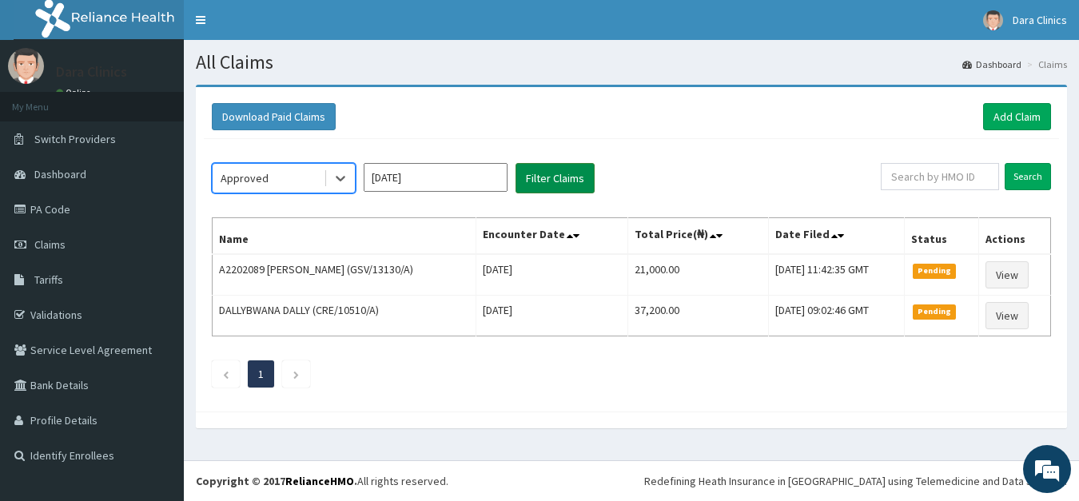
click at [546, 176] on button "Filter Claims" at bounding box center [554, 178] width 79 height 30
